Goal: Check status: Check status

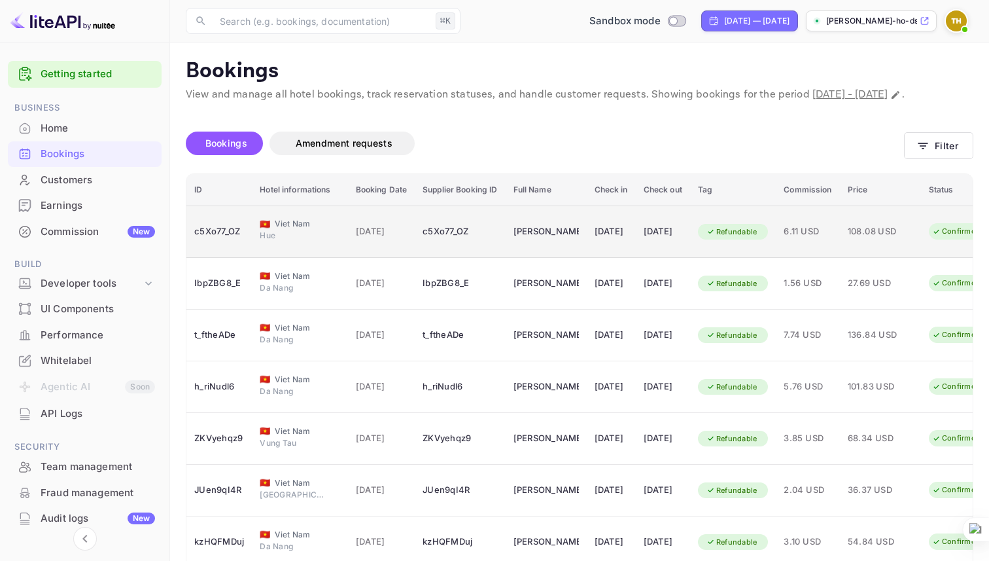
click at [317, 241] on span "Hue" at bounding box center [292, 236] width 65 height 12
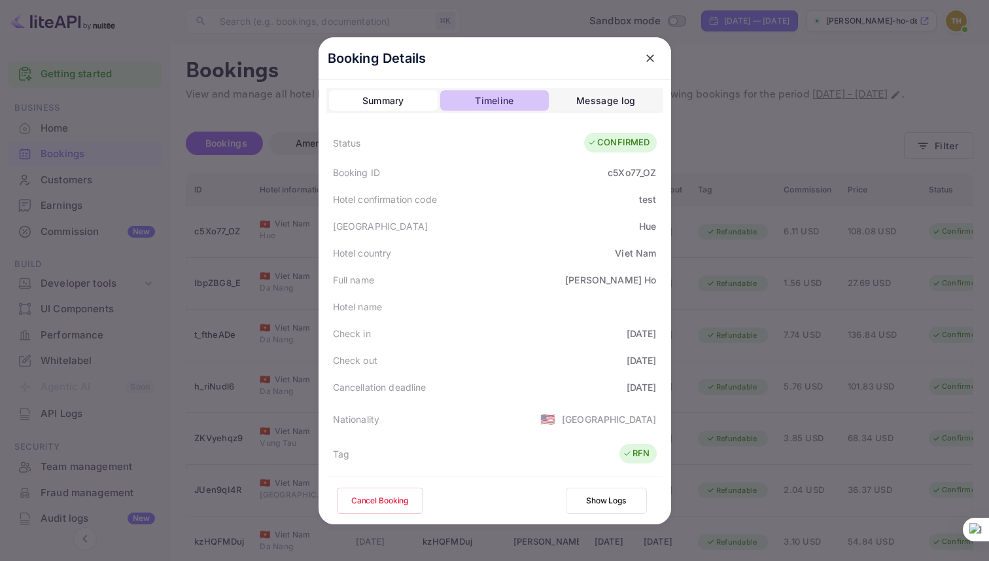
click at [502, 101] on div "Timeline" at bounding box center [494, 101] width 39 height 16
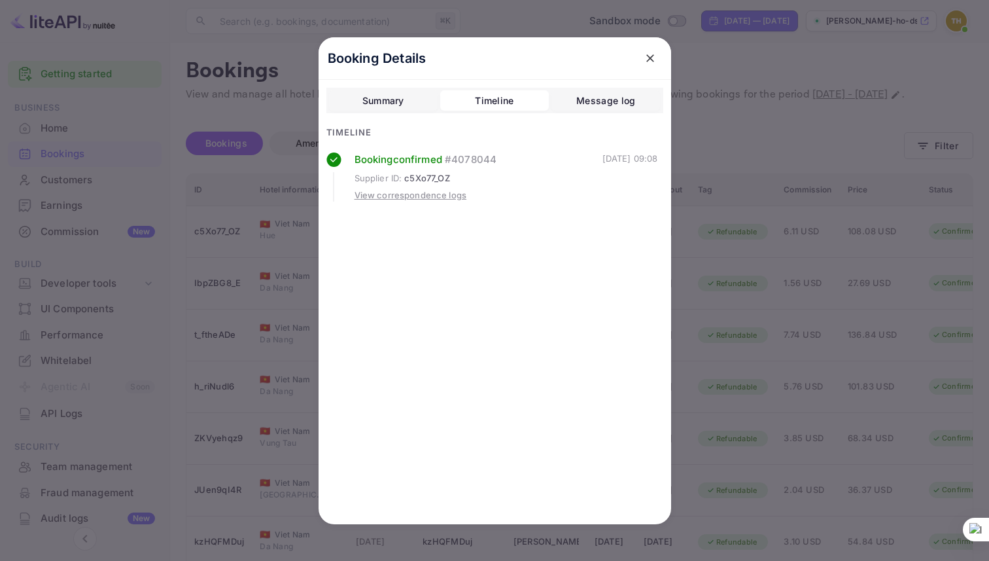
click at [603, 156] on div "[DATE] 09:08" at bounding box center [631, 177] width 56 height 50
click at [601, 113] on div "Summary Timeline Message log" at bounding box center [494, 101] width 337 height 26
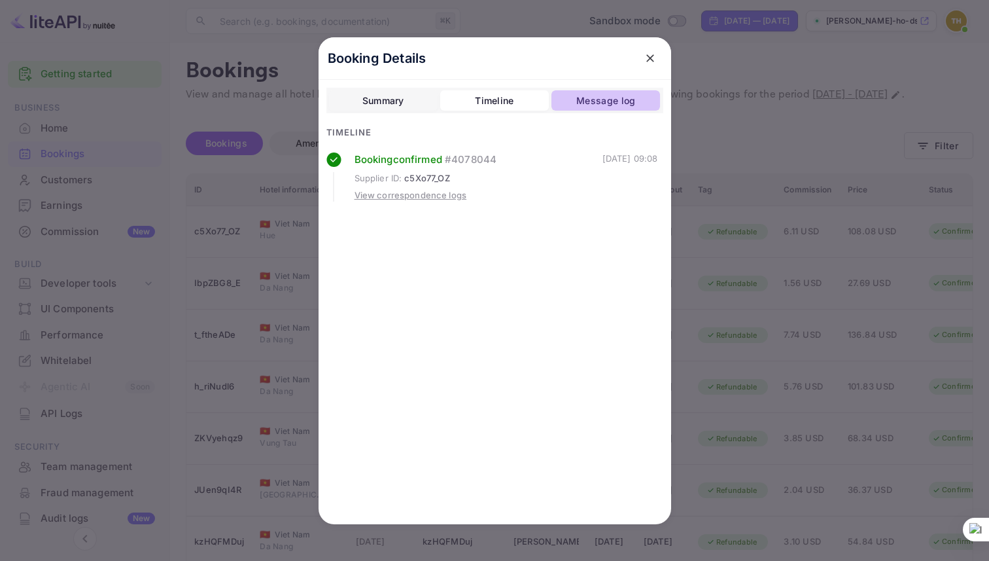
click at [601, 111] on button "Message log" at bounding box center [606, 100] width 109 height 21
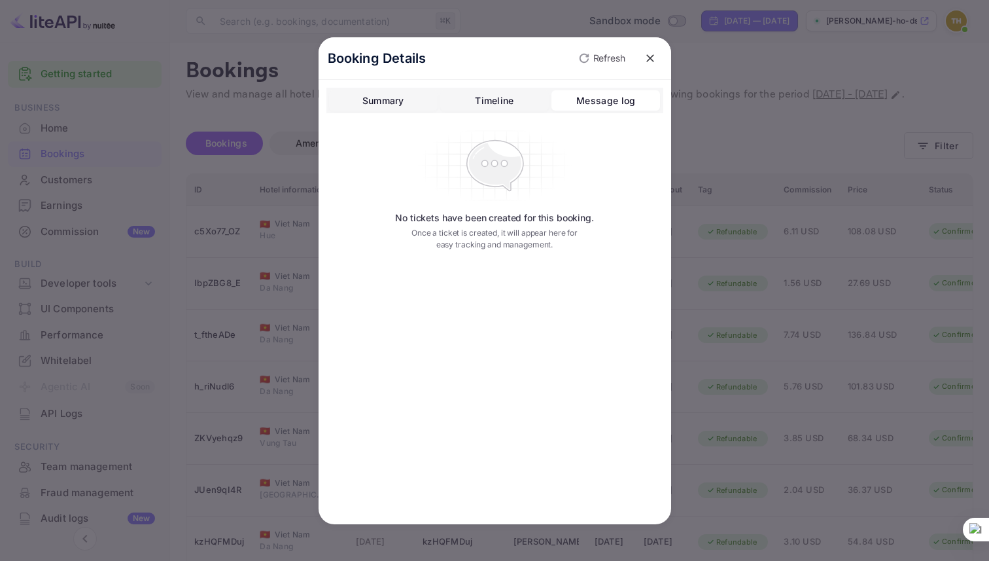
click at [499, 93] on div "Timeline" at bounding box center [494, 101] width 39 height 16
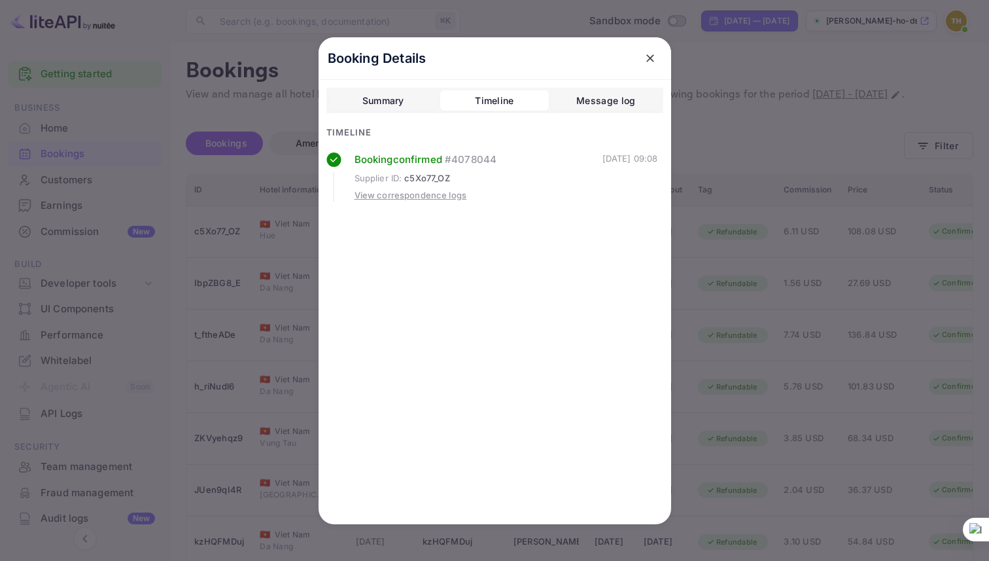
click at [744, 124] on div at bounding box center [494, 280] width 989 height 561
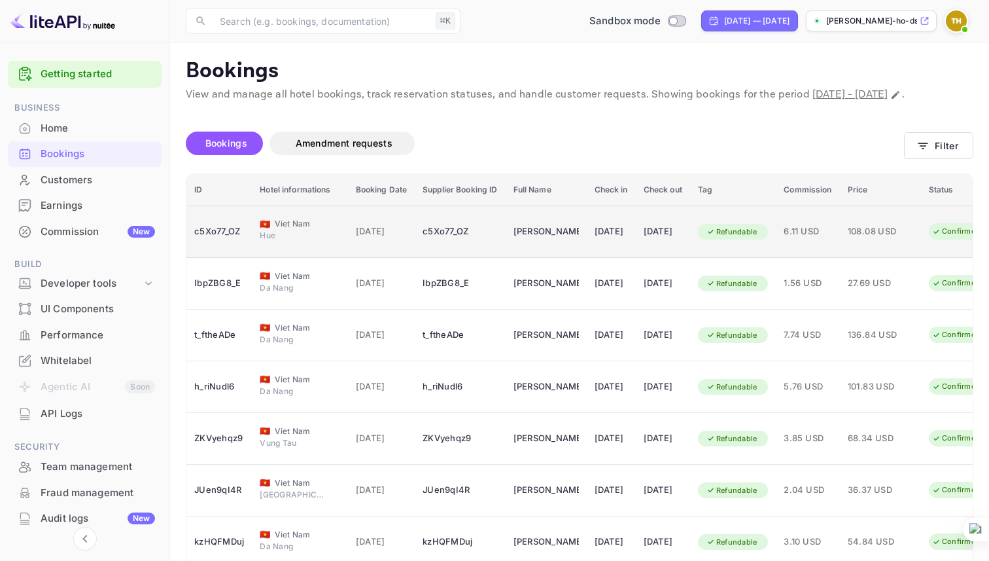
scroll to position [25, 0]
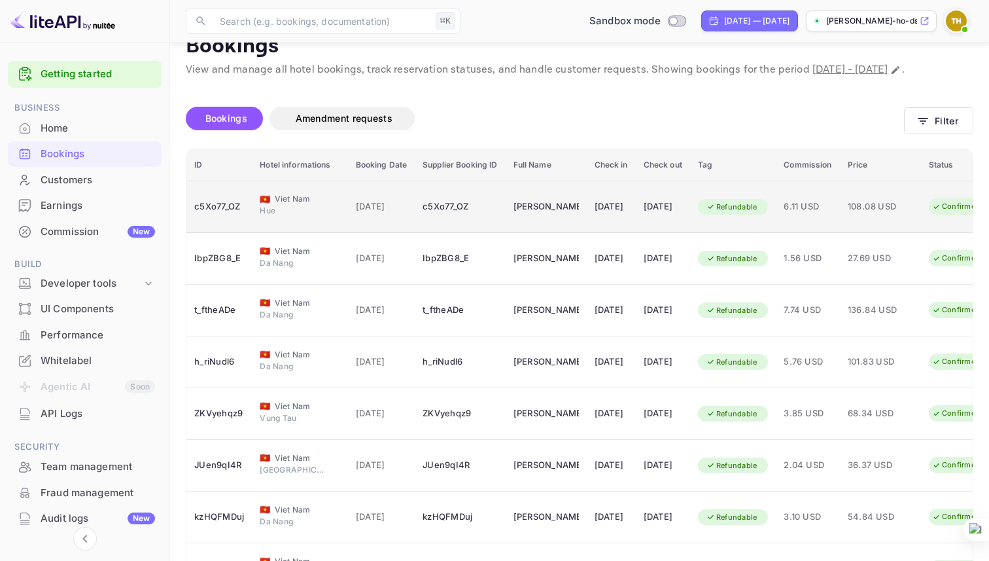
click at [221, 217] on div "c5Xo77_OZ" at bounding box center [219, 206] width 50 height 21
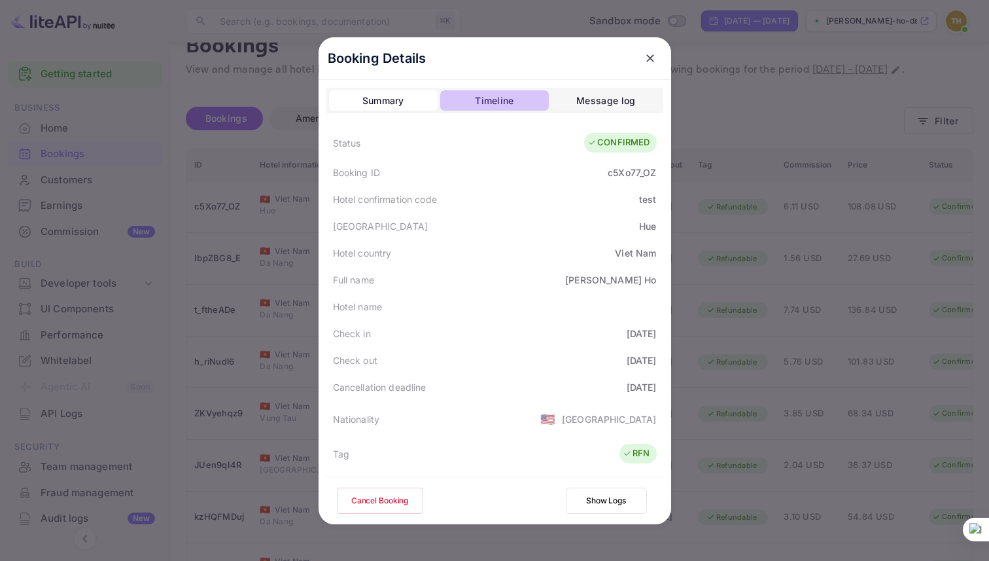
click at [459, 99] on button "Timeline" at bounding box center [494, 100] width 109 height 21
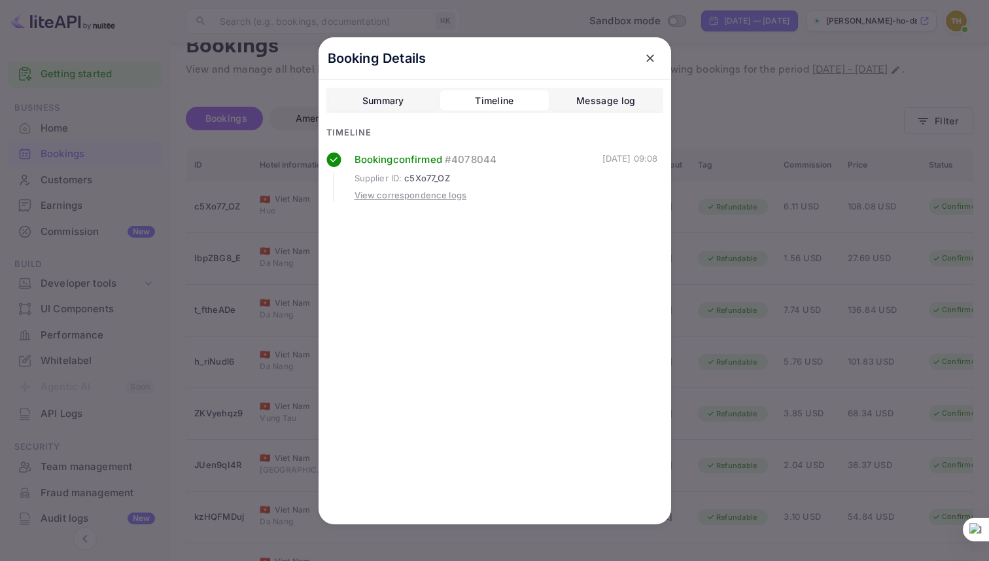
click at [576, 91] on button "Message log" at bounding box center [606, 100] width 109 height 21
